Goal: Information Seeking & Learning: Learn about a topic

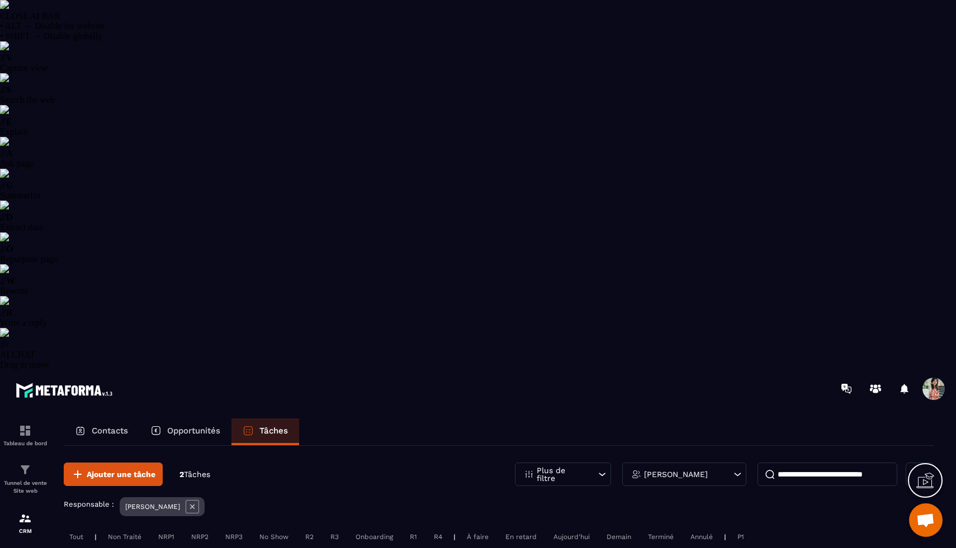
select select "******"
click at [186, 500] on icon at bounding box center [192, 506] width 13 height 13
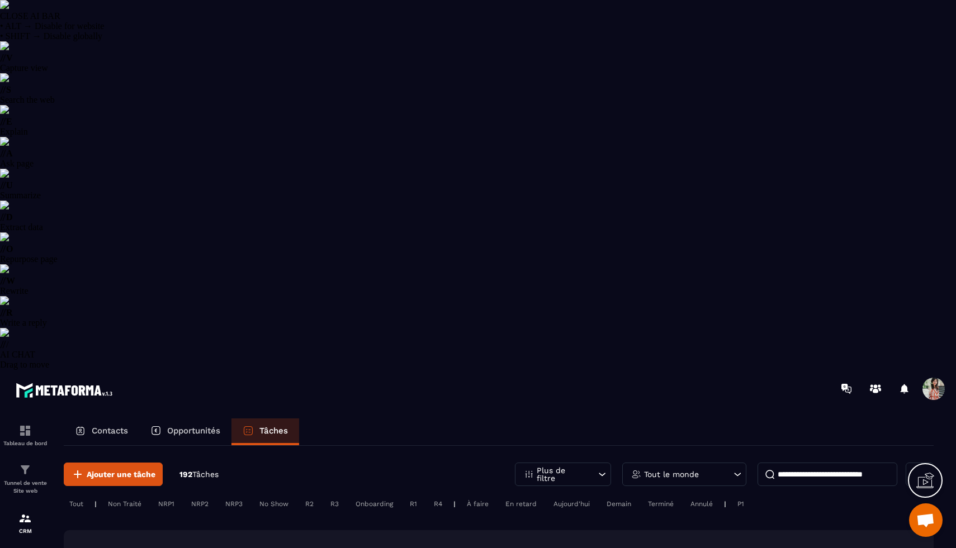
click at [183, 426] on p "Opportunités" at bounding box center [193, 431] width 53 height 10
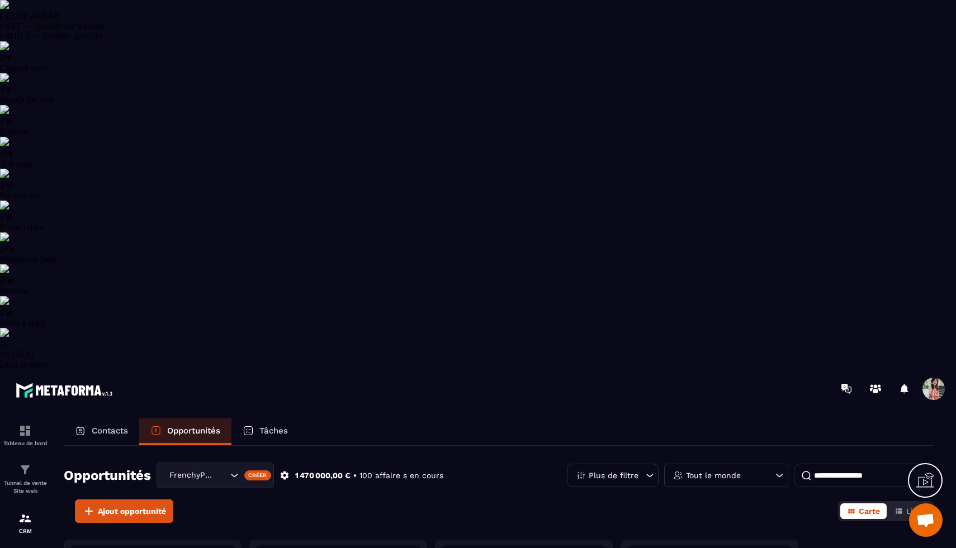
scroll to position [4445, 0]
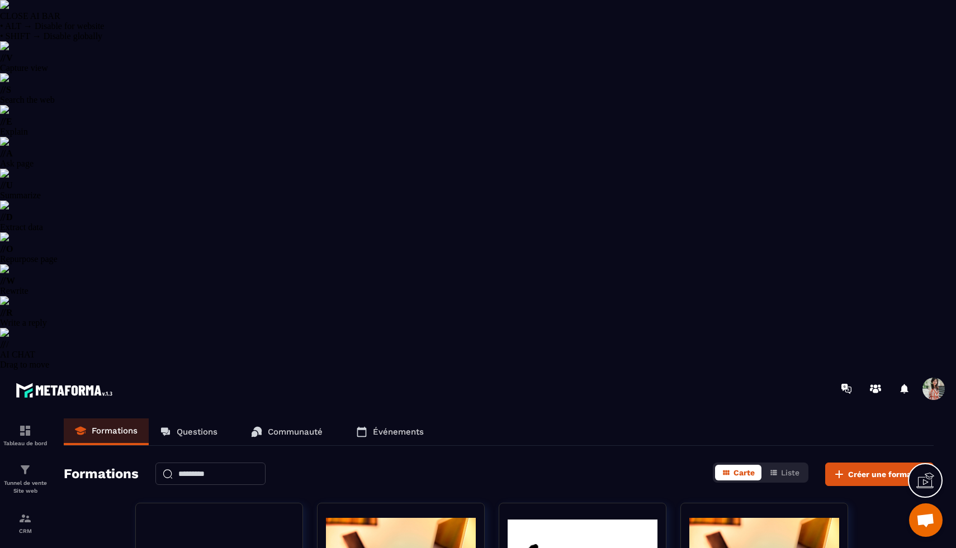
scroll to position [4445, 0]
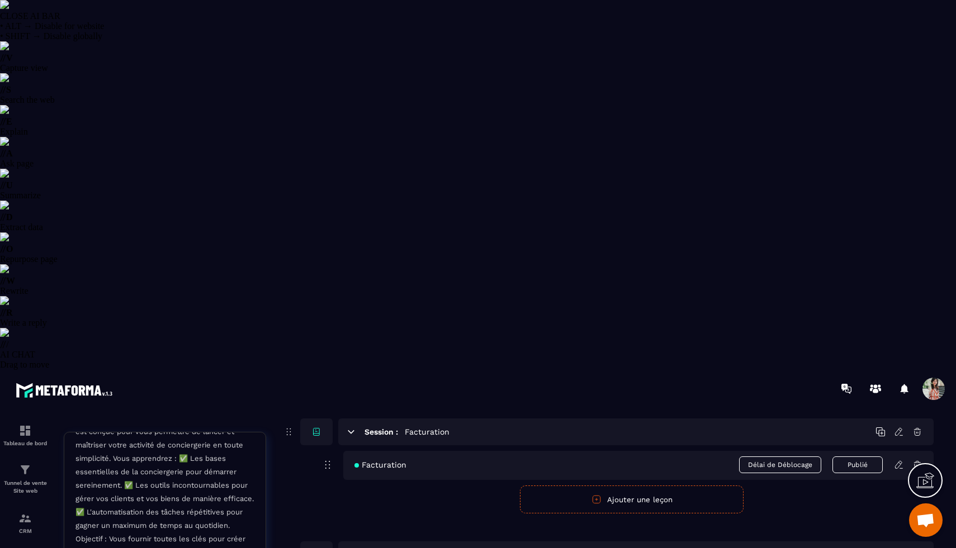
scroll to position [3345, 0]
